Goal: Check status: Check status

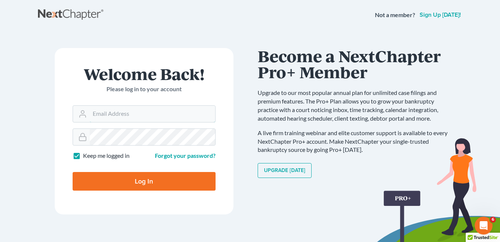
type input "[EMAIL_ADDRESS][DOMAIN_NAME]"
click at [146, 184] on input "Log In" at bounding box center [144, 181] width 143 height 19
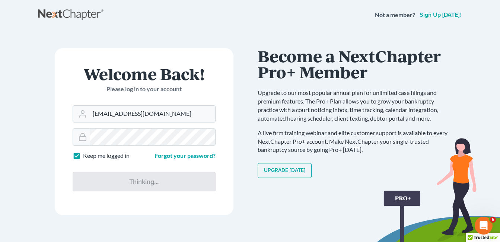
type input "Thinking..."
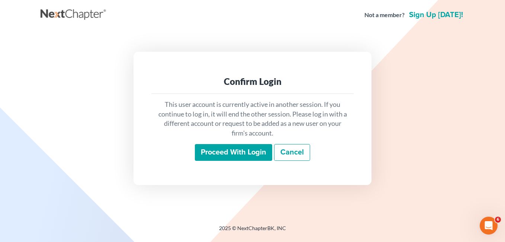
click at [239, 150] on input "Proceed with login" at bounding box center [233, 152] width 77 height 17
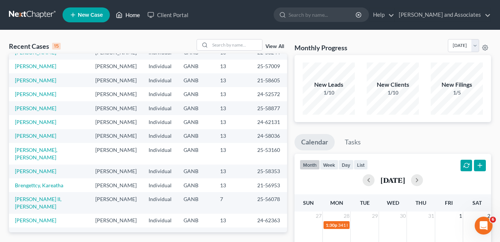
click at [129, 15] on link "Home" at bounding box center [128, 14] width 32 height 13
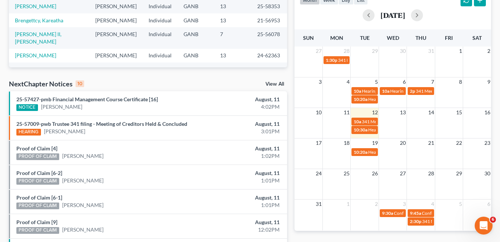
scroll to position [149, 0]
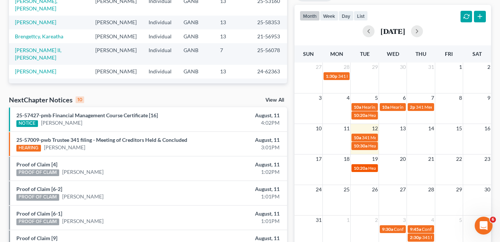
click at [364, 168] on span "10:20a" at bounding box center [361, 168] width 14 height 6
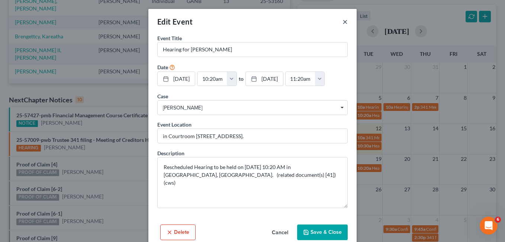
click at [344, 21] on button "×" at bounding box center [345, 21] width 5 height 9
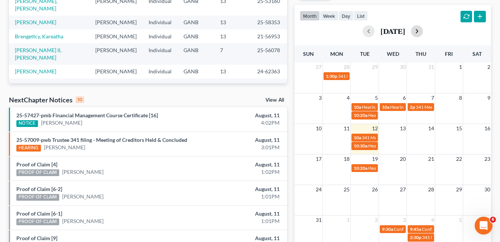
click at [423, 30] on button "button" at bounding box center [417, 31] width 12 height 12
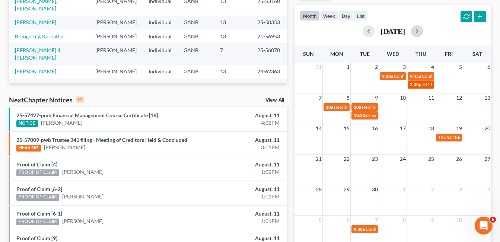
click at [428, 86] on span "341 Meeting for [PERSON_NAME]" at bounding box center [455, 84] width 67 height 6
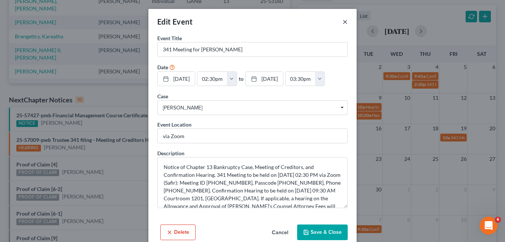
click at [343, 22] on button "×" at bounding box center [345, 21] width 5 height 9
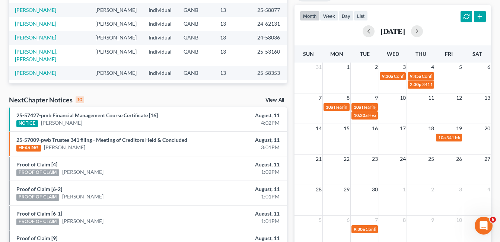
scroll to position [0, 0]
click at [452, 140] on span "341 Meeting for [PERSON_NAME]" at bounding box center [479, 138] width 67 height 6
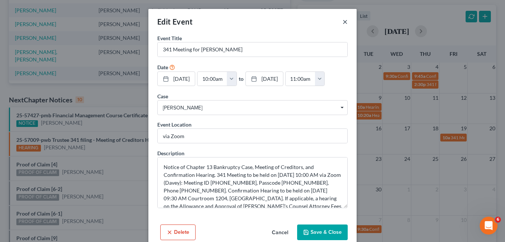
click at [343, 20] on button "×" at bounding box center [345, 21] width 5 height 9
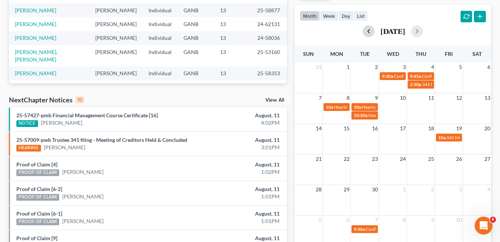
click at [362, 32] on button "button" at bounding box center [368, 31] width 12 height 12
